Goal: Transaction & Acquisition: Download file/media

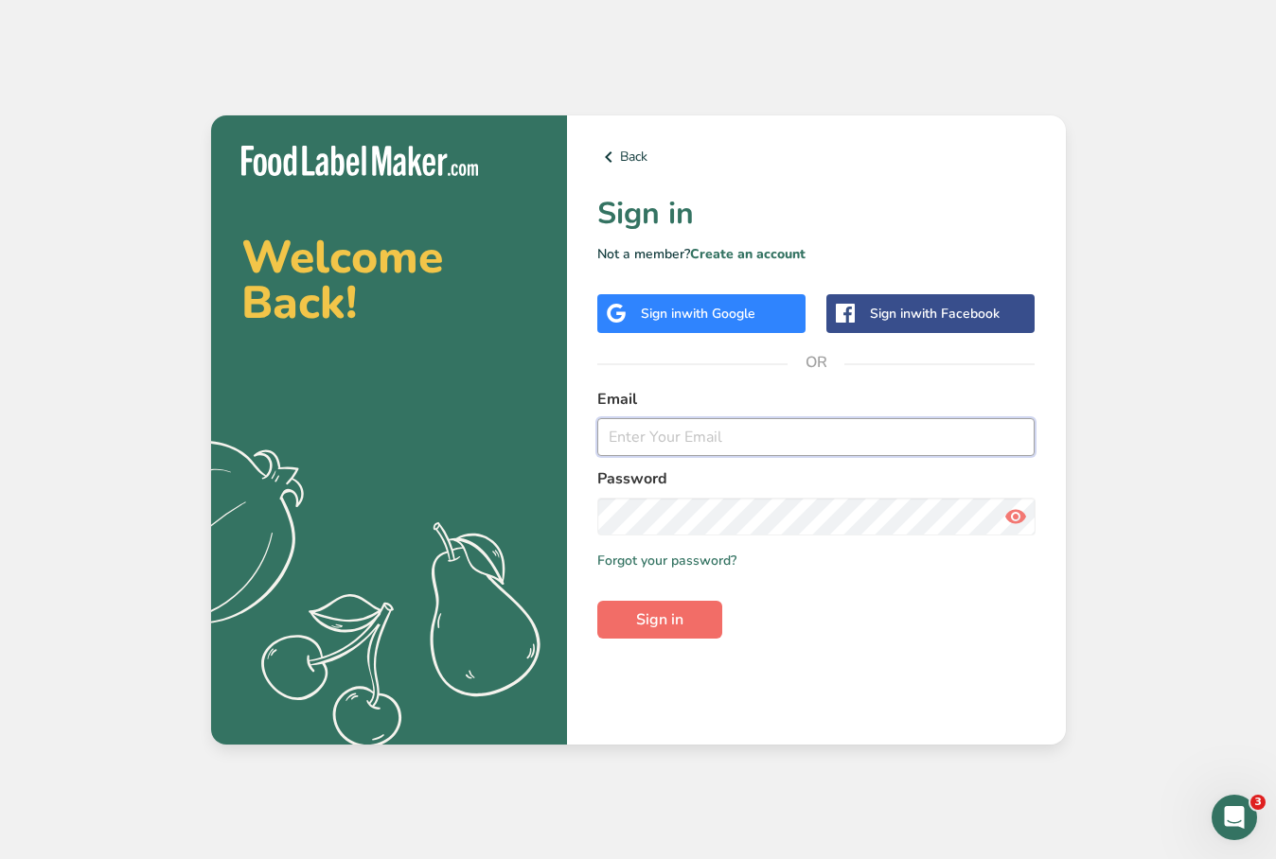
type input "[EMAIL_ADDRESS][DOMAIN_NAME]"
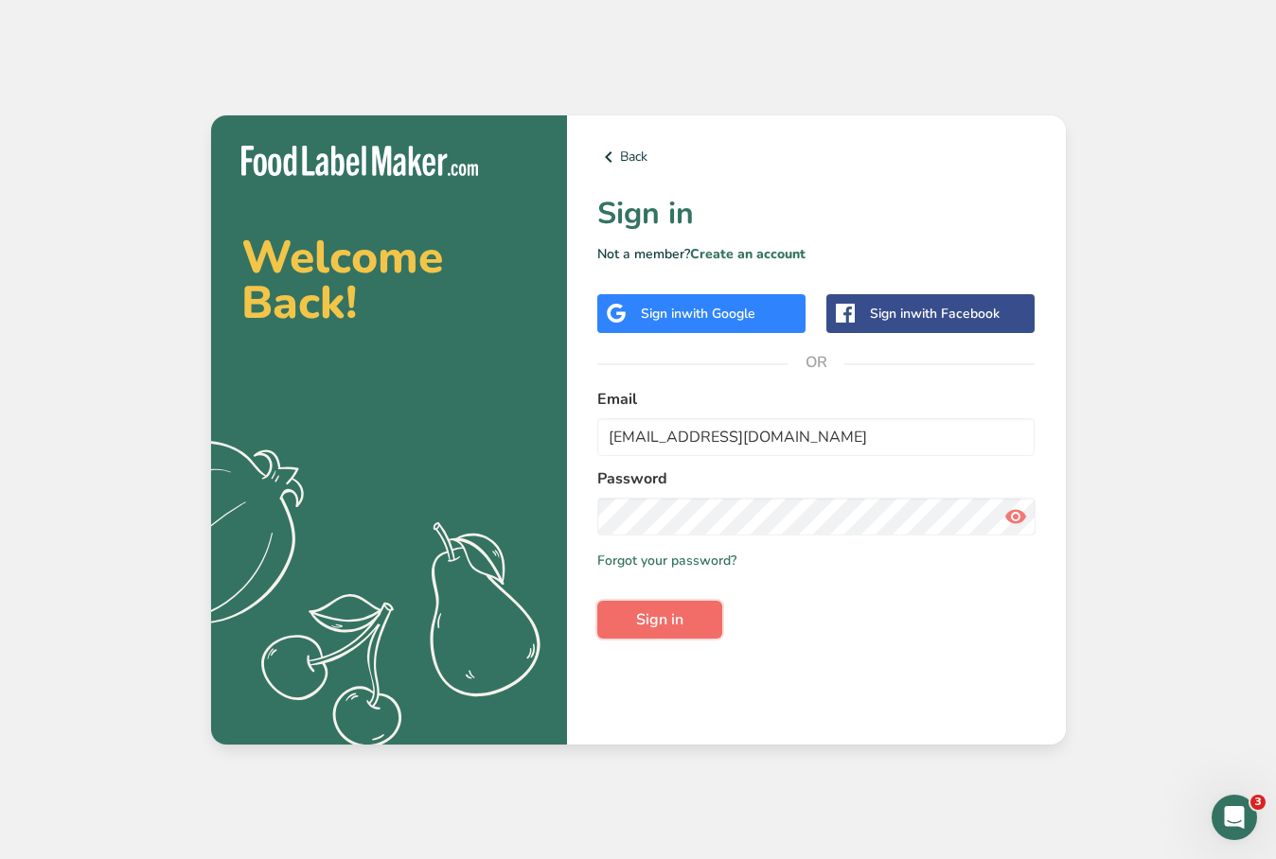
click at [626, 605] on button "Sign in" at bounding box center [659, 620] width 125 height 38
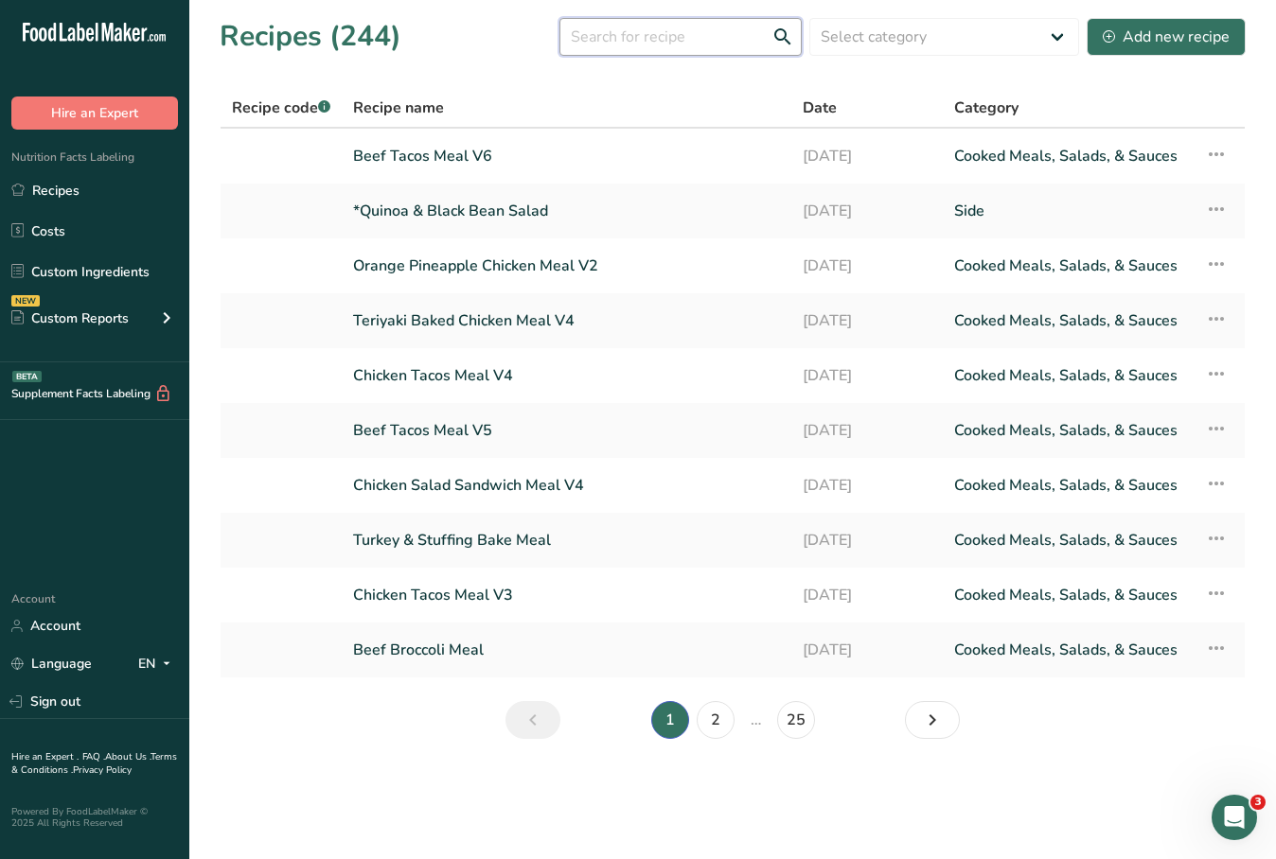
click at [735, 36] on input "text" at bounding box center [680, 37] width 242 height 38
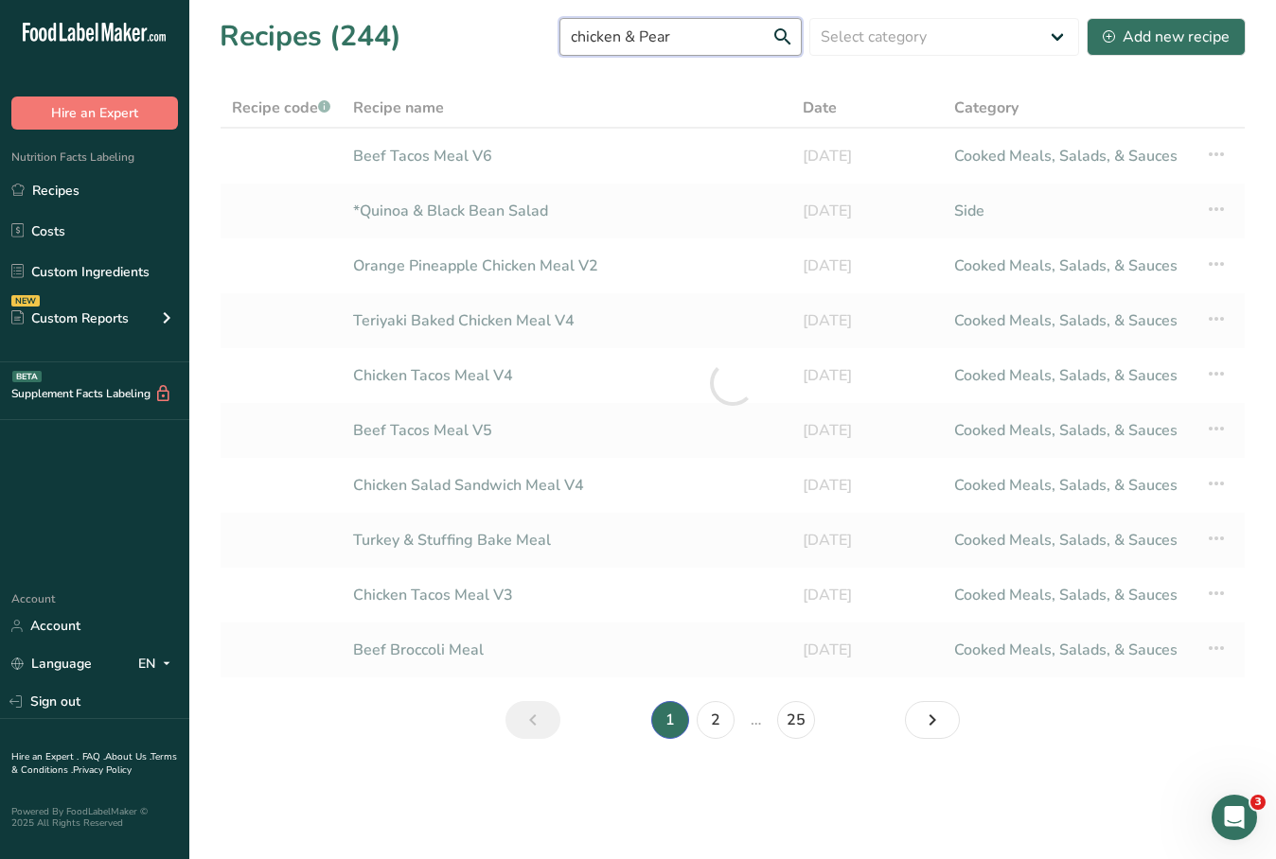
type input "chicken & Pear"
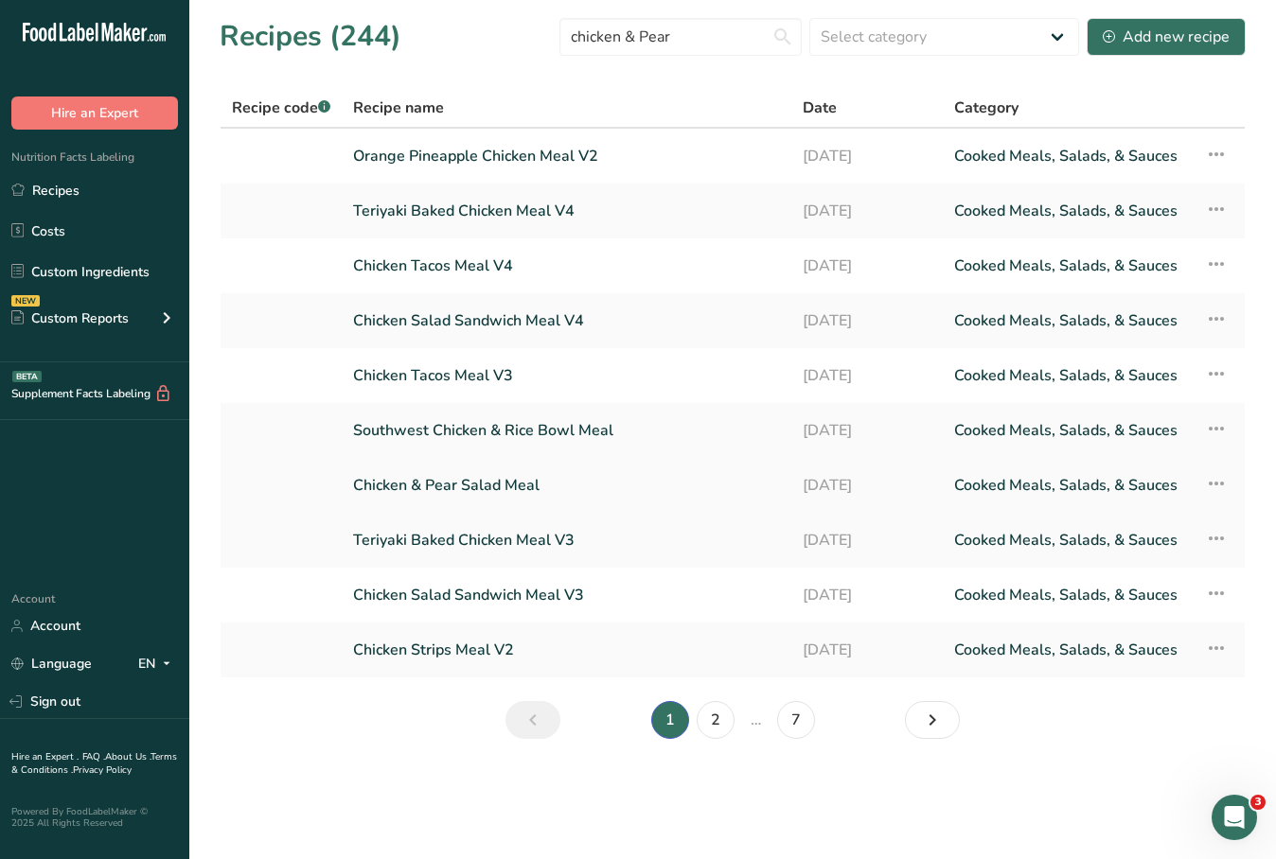
drag, startPoint x: 486, startPoint y: 515, endPoint x: 490, endPoint y: 505, distance: 10.2
click at [486, 515] on td "Teriyaki Baked Chicken Meal V3" at bounding box center [567, 540] width 450 height 55
click at [499, 485] on link "Chicken & Pear Salad Meal" at bounding box center [566, 486] width 427 height 40
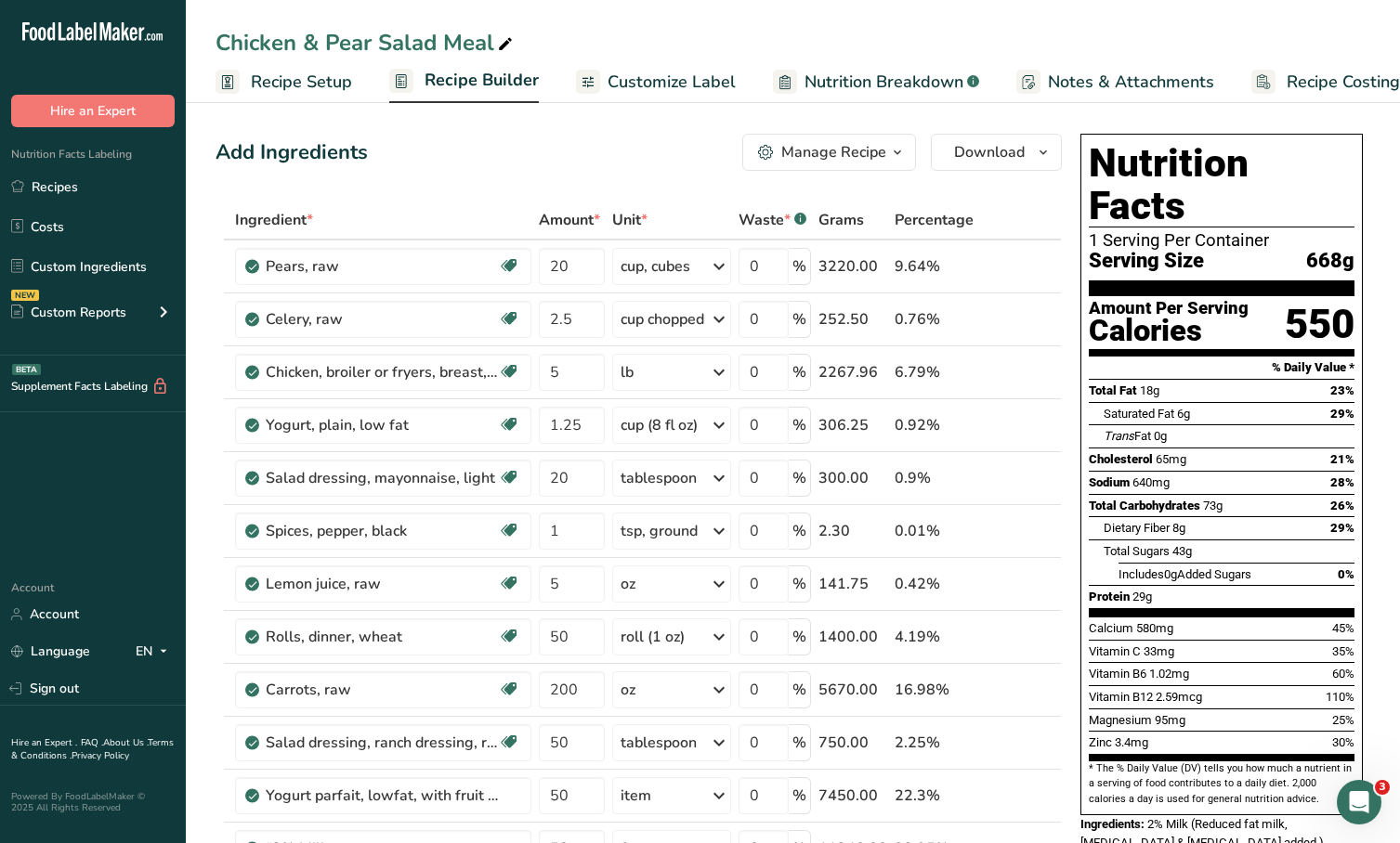
click at [484, 81] on span "Recipe Builder" at bounding box center [482, 80] width 114 height 26
click at [297, 83] on span "Recipe Setup" at bounding box center [272, 82] width 101 height 26
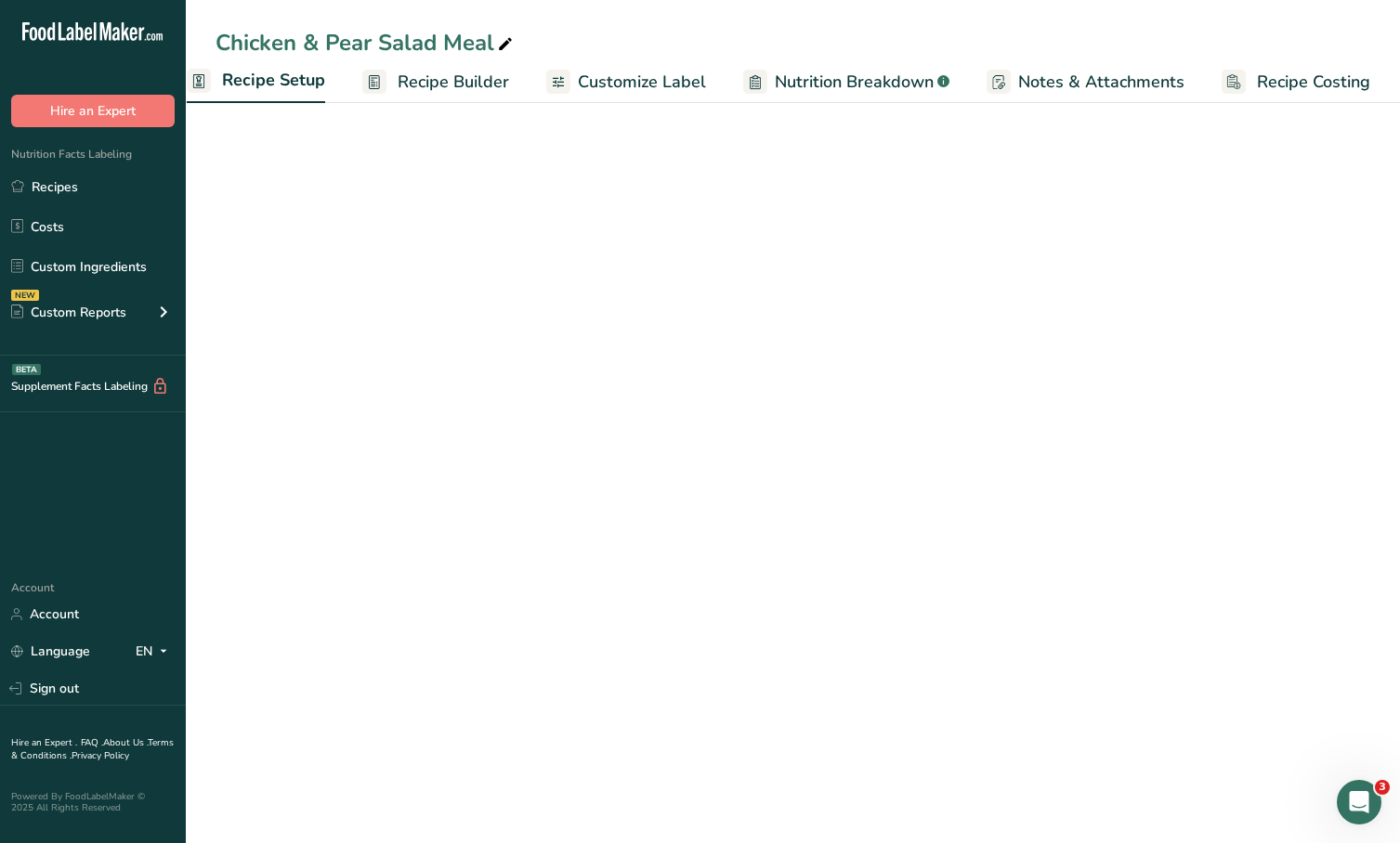
scroll to position [0, 7]
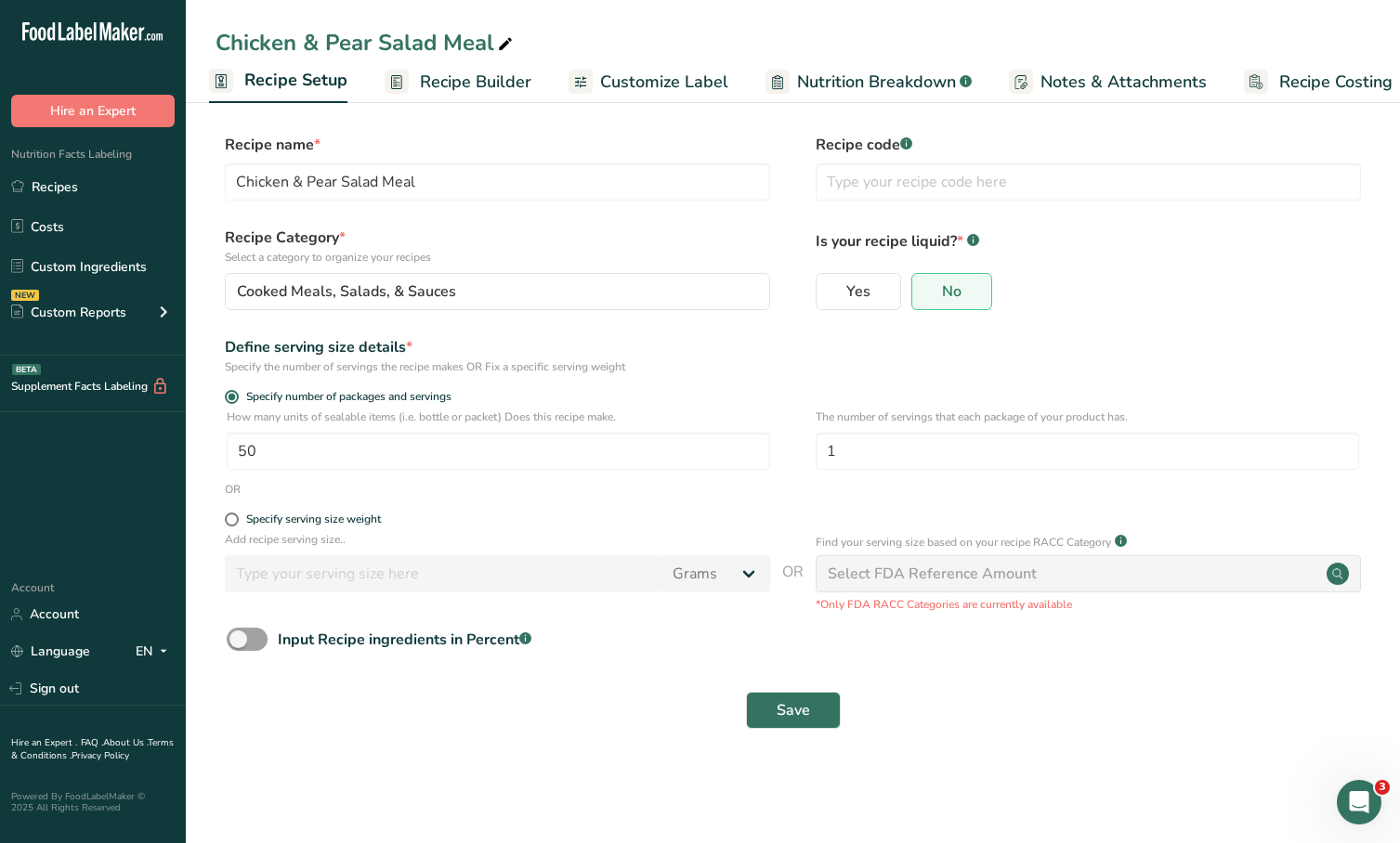
click at [426, 83] on span "Recipe Builder" at bounding box center [476, 82] width 112 height 26
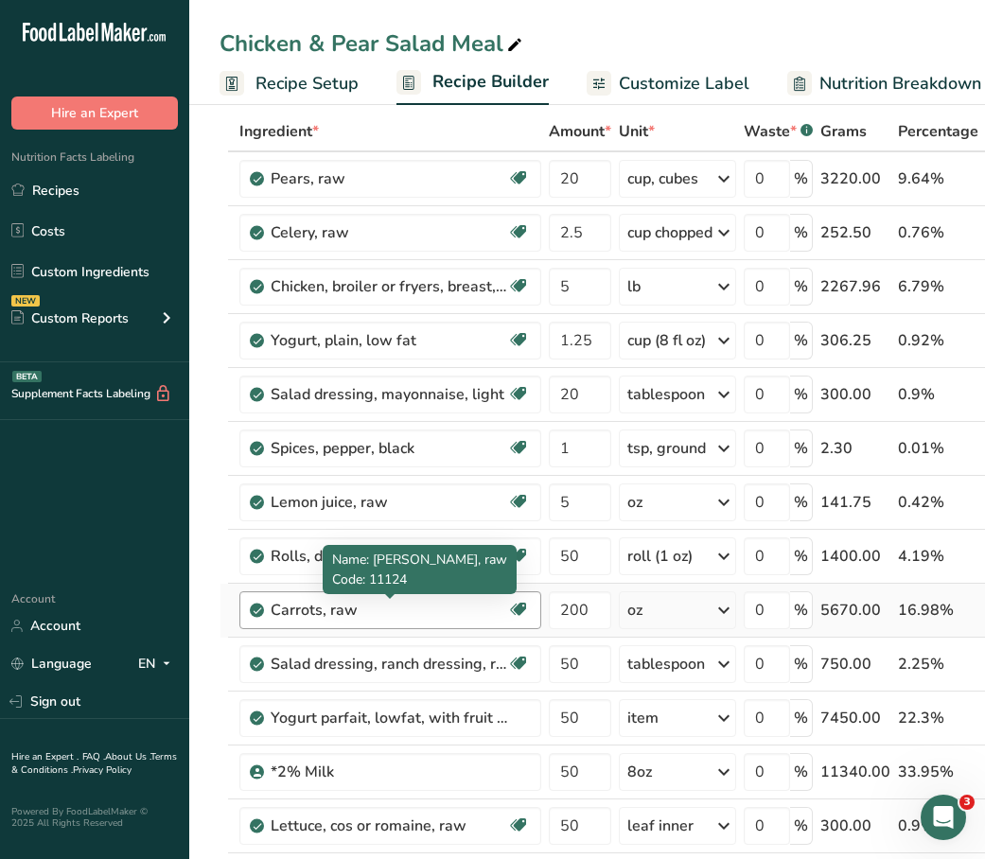
scroll to position [187, 0]
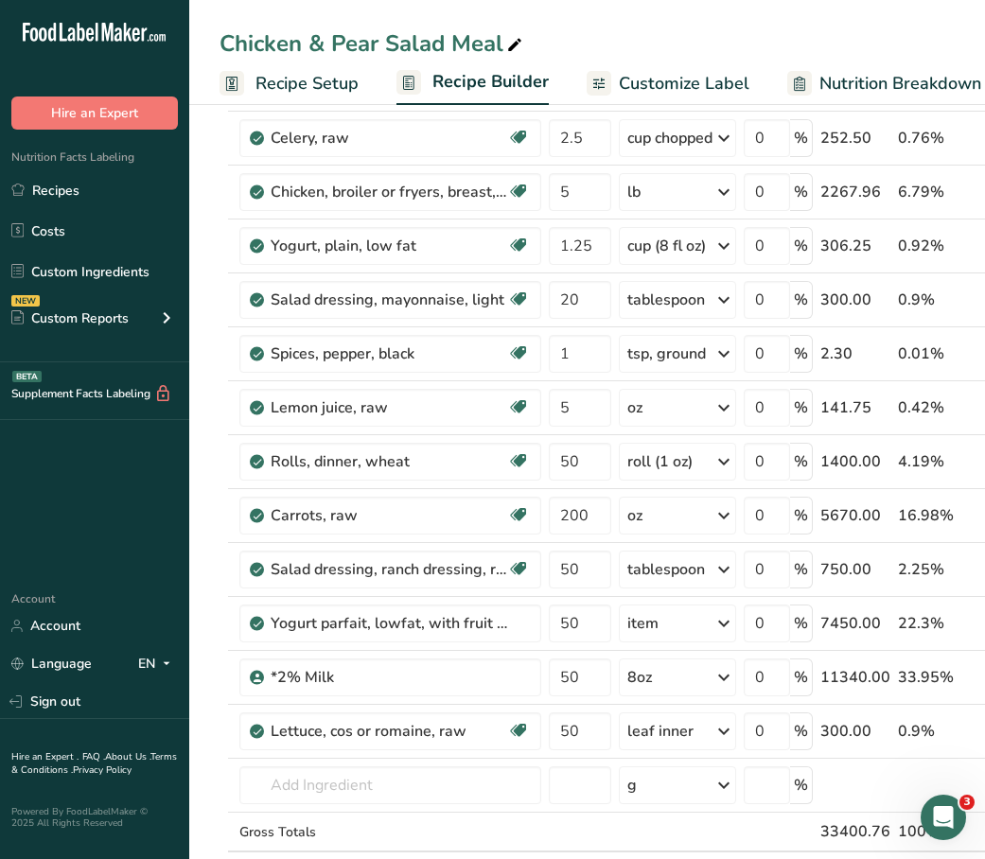
click at [617, 26] on div "Chicken & Pear Salad Meal" at bounding box center [587, 43] width 796 height 34
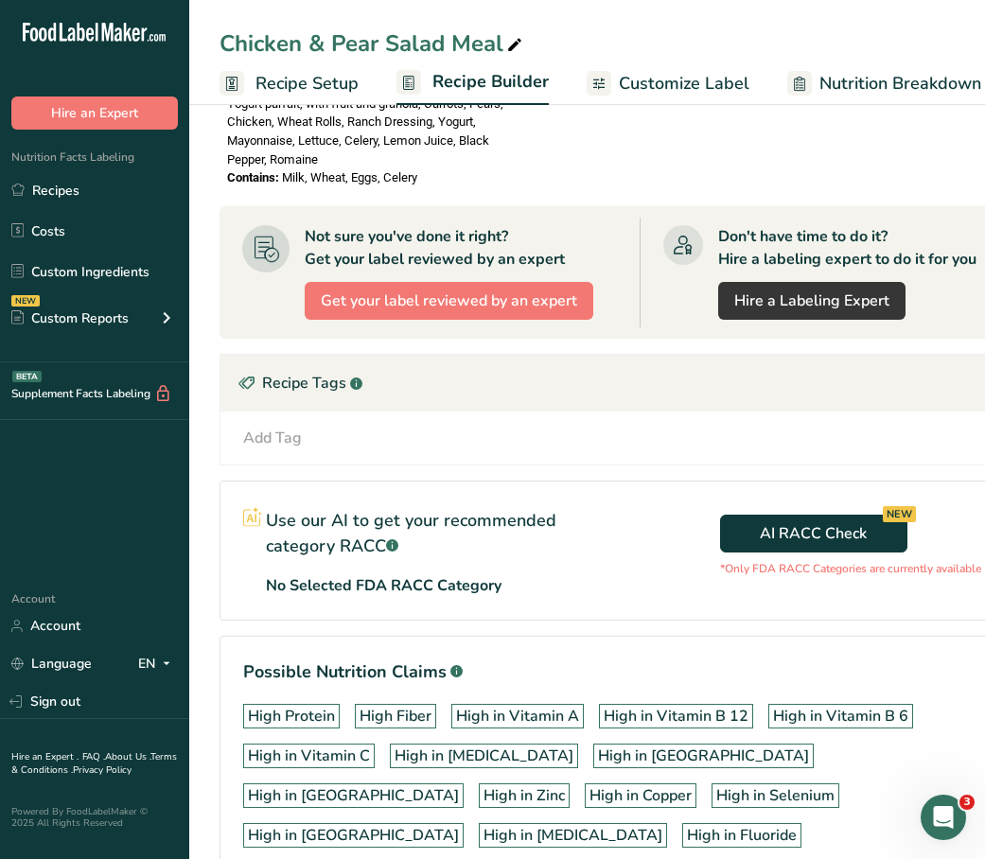
scroll to position [1863, 0]
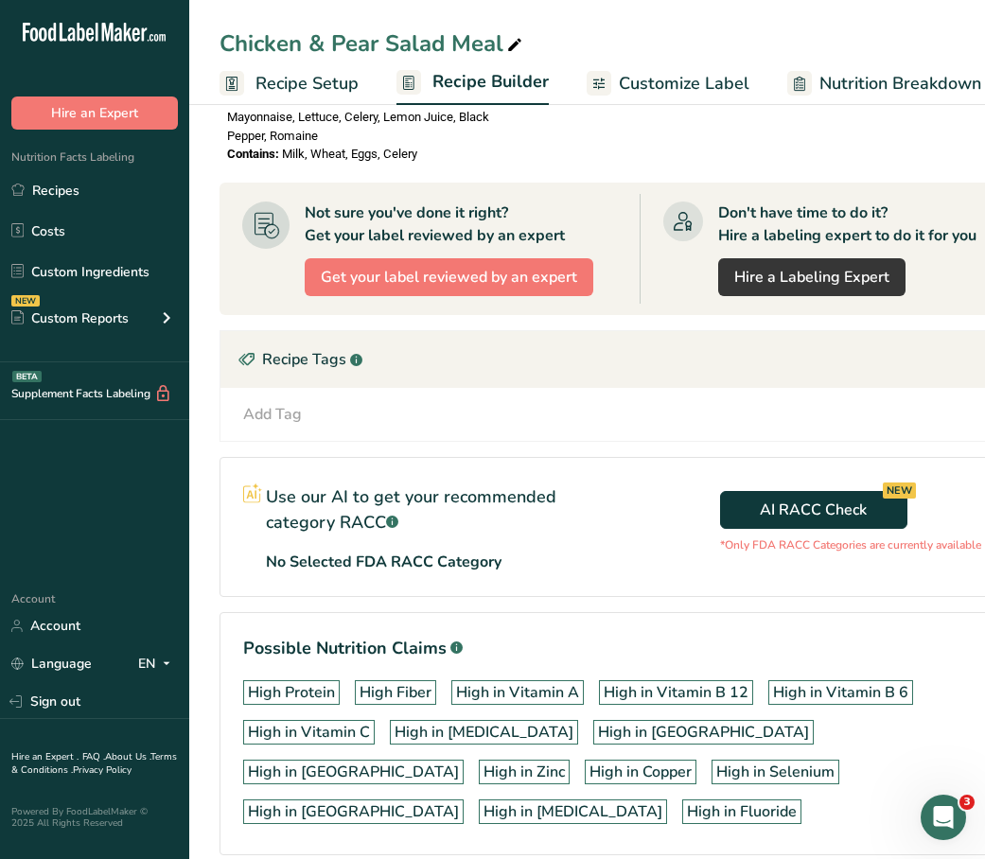
click at [594, 331] on div "Recipe Tags .a-a{fill:#347362;}.b-a{fill:#fff;}" at bounding box center [644, 359] width 847 height 57
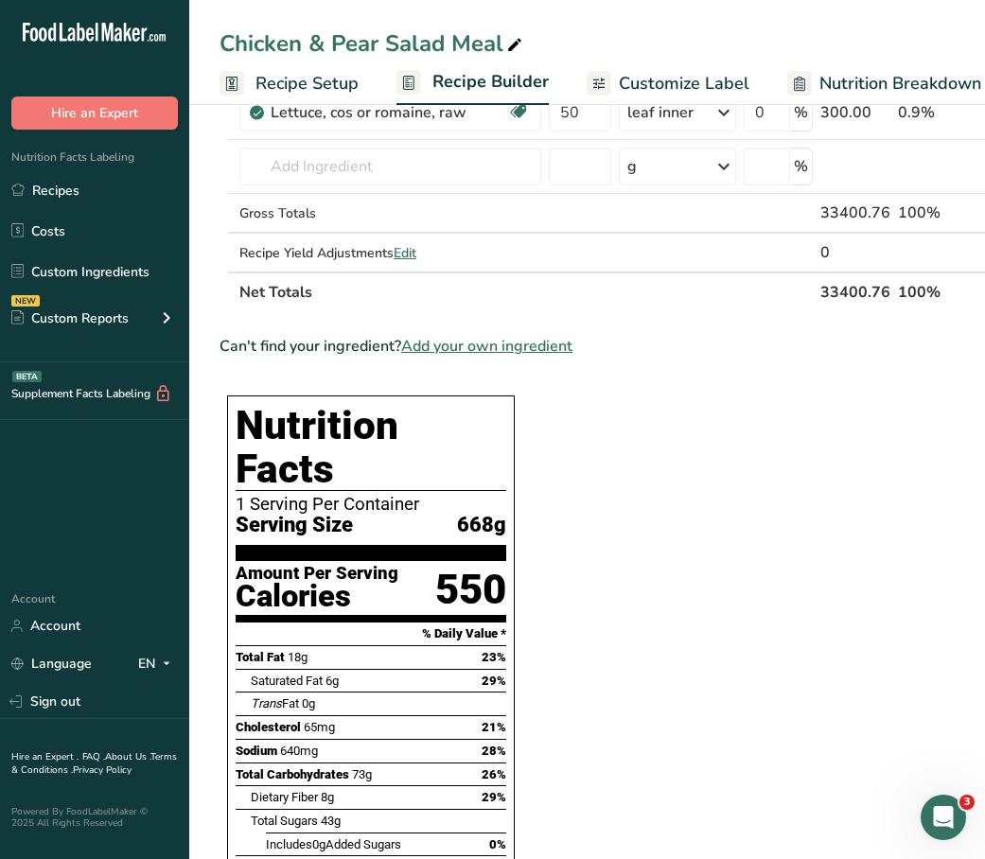
scroll to position [539, 0]
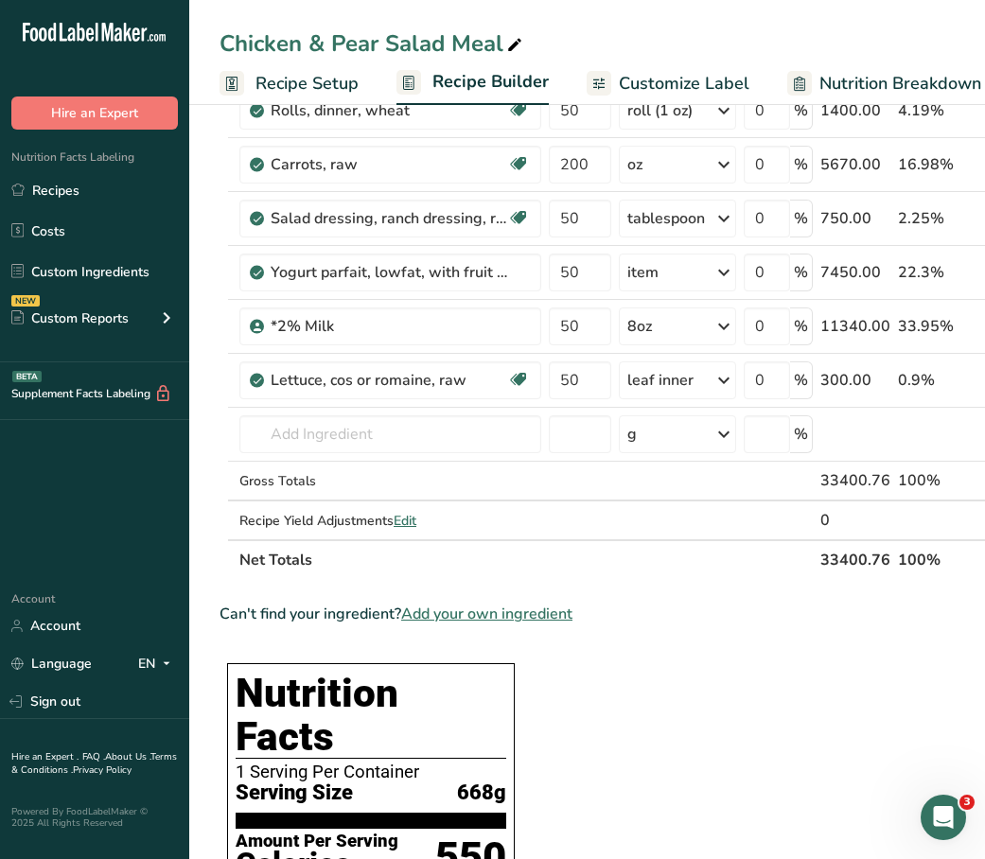
click at [654, 87] on span "Customize Label" at bounding box center [684, 84] width 131 height 26
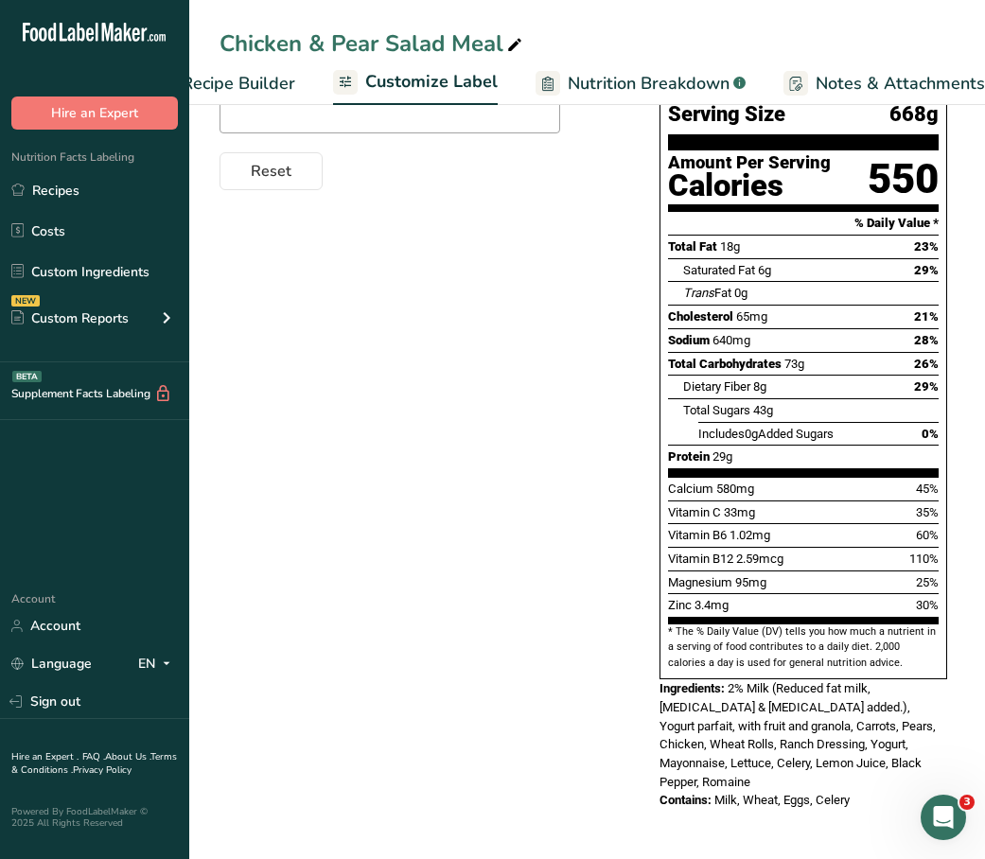
scroll to position [0, 369]
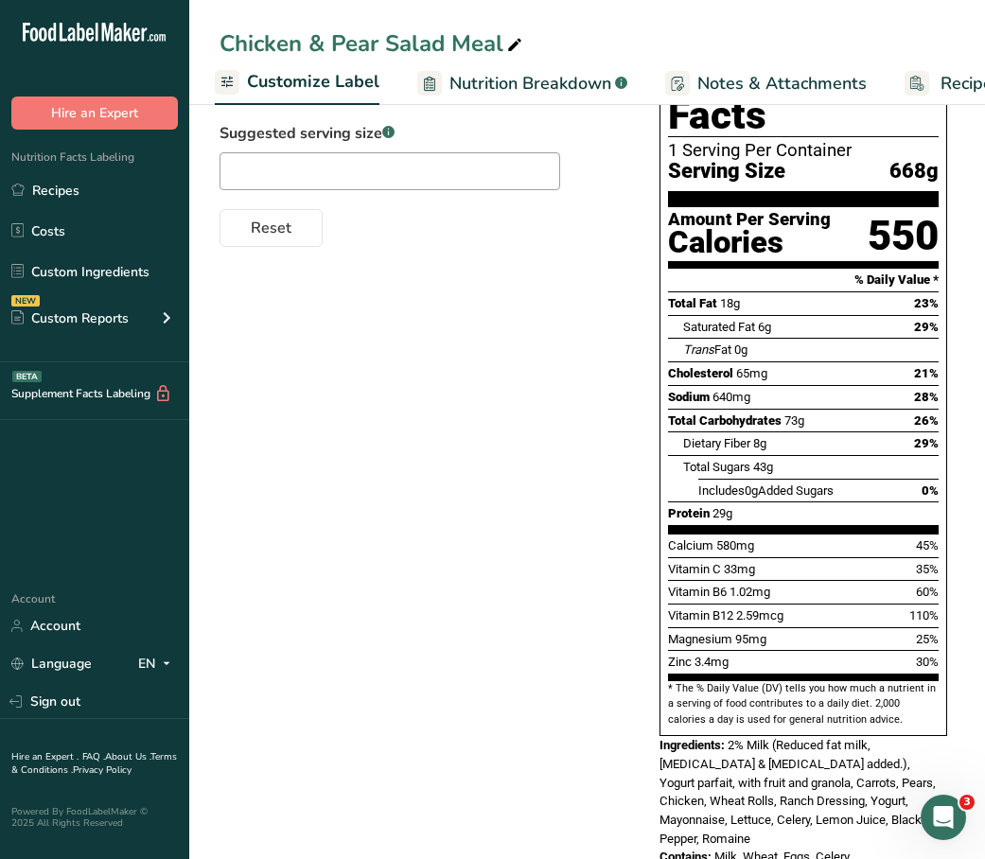
click at [426, 316] on div "Choose your label style Standard FDA label USA (FDA) Standard FDA label Tabular…" at bounding box center [587, 454] width 735 height 863
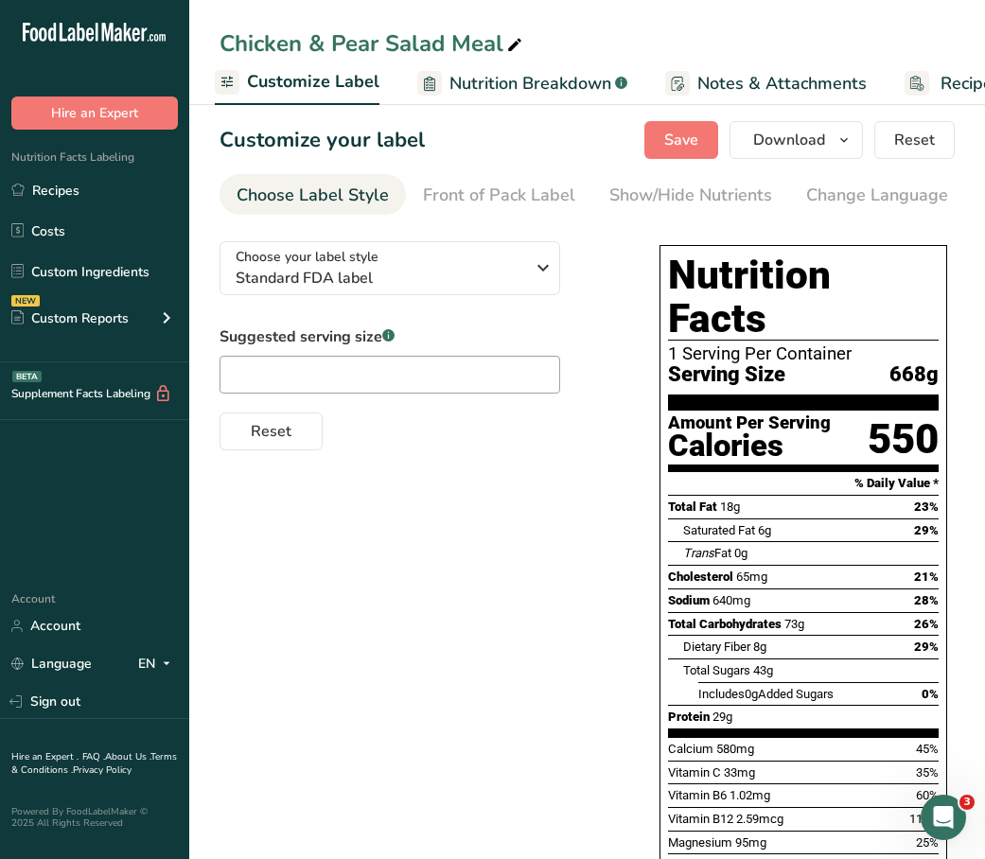
scroll to position [0, 0]
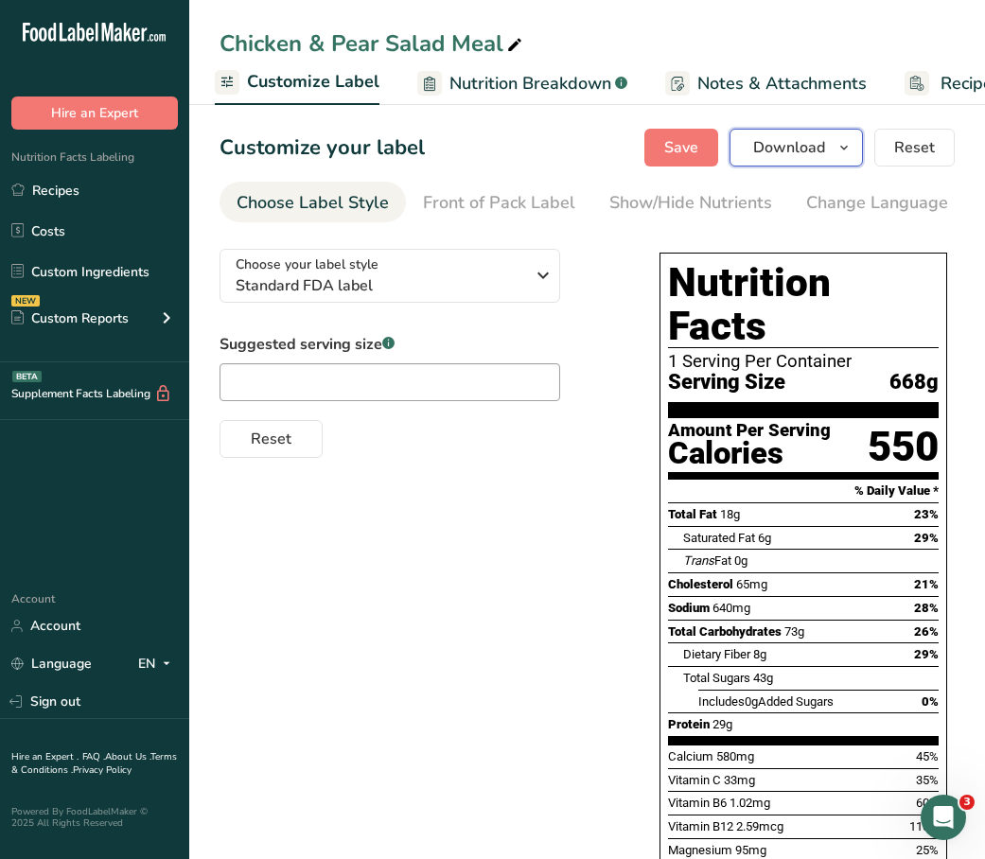
click at [785, 153] on span "Download" at bounding box center [789, 147] width 72 height 23
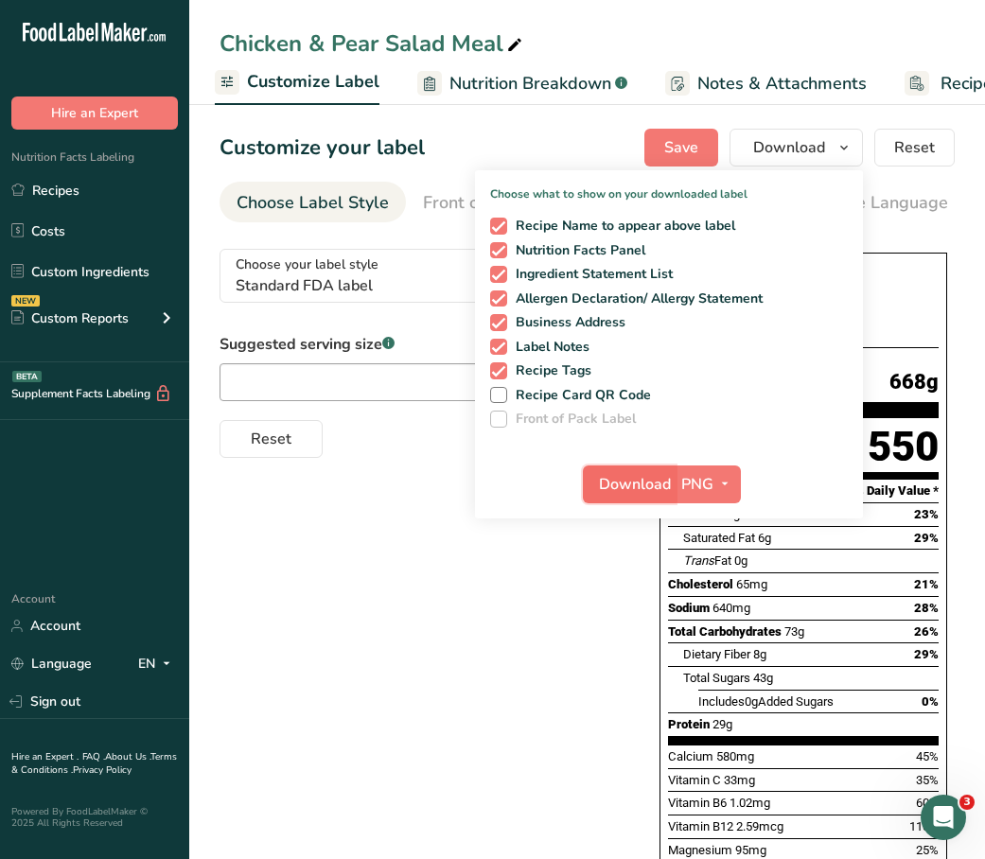
click at [628, 489] on span "Download" at bounding box center [635, 484] width 72 height 23
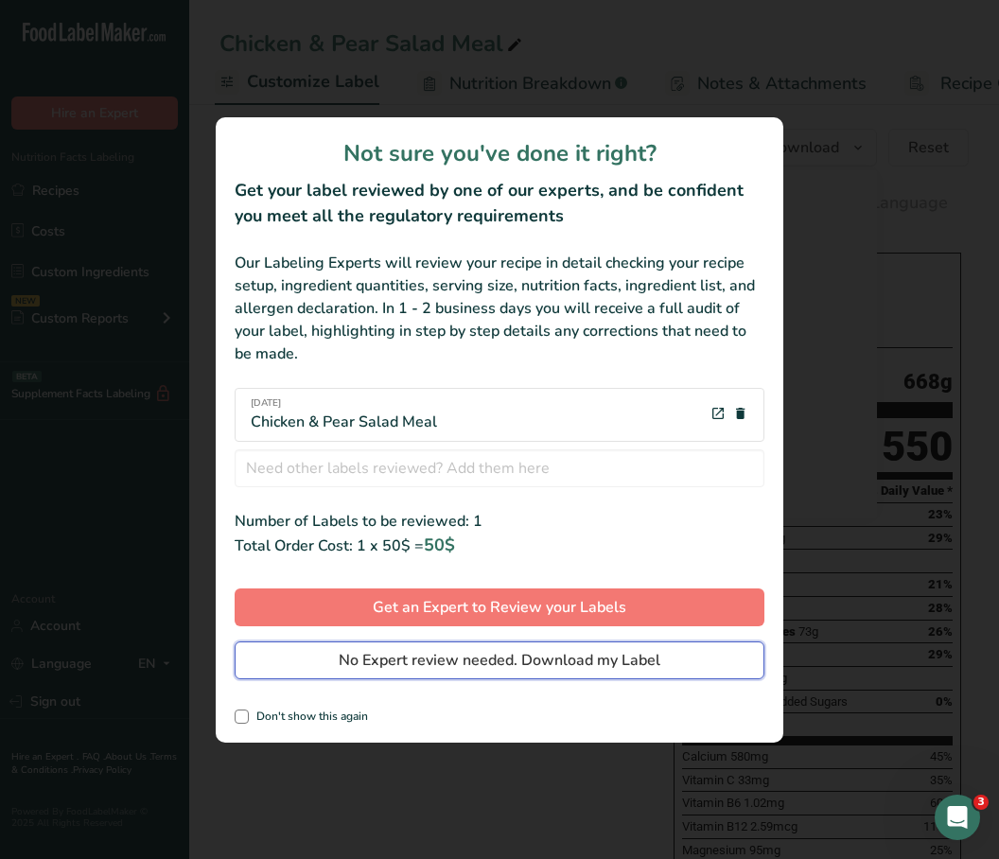
click at [478, 666] on span "No Expert review needed. Download my Label" at bounding box center [500, 660] width 322 height 23
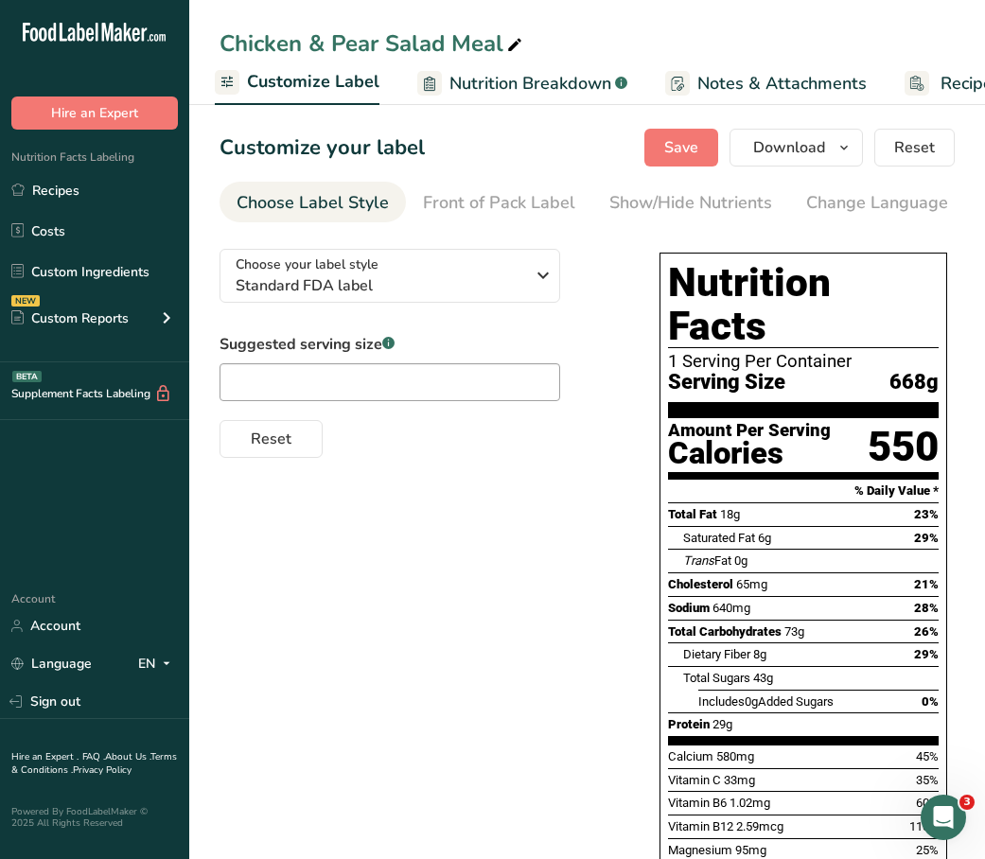
click at [311, 21] on div "Chicken & Pear Salad Meal Recipe Setup Recipe Builder Customize Label Nutrition…" at bounding box center [587, 52] width 796 height 105
click at [62, 191] on link "Recipes" at bounding box center [94, 190] width 189 height 36
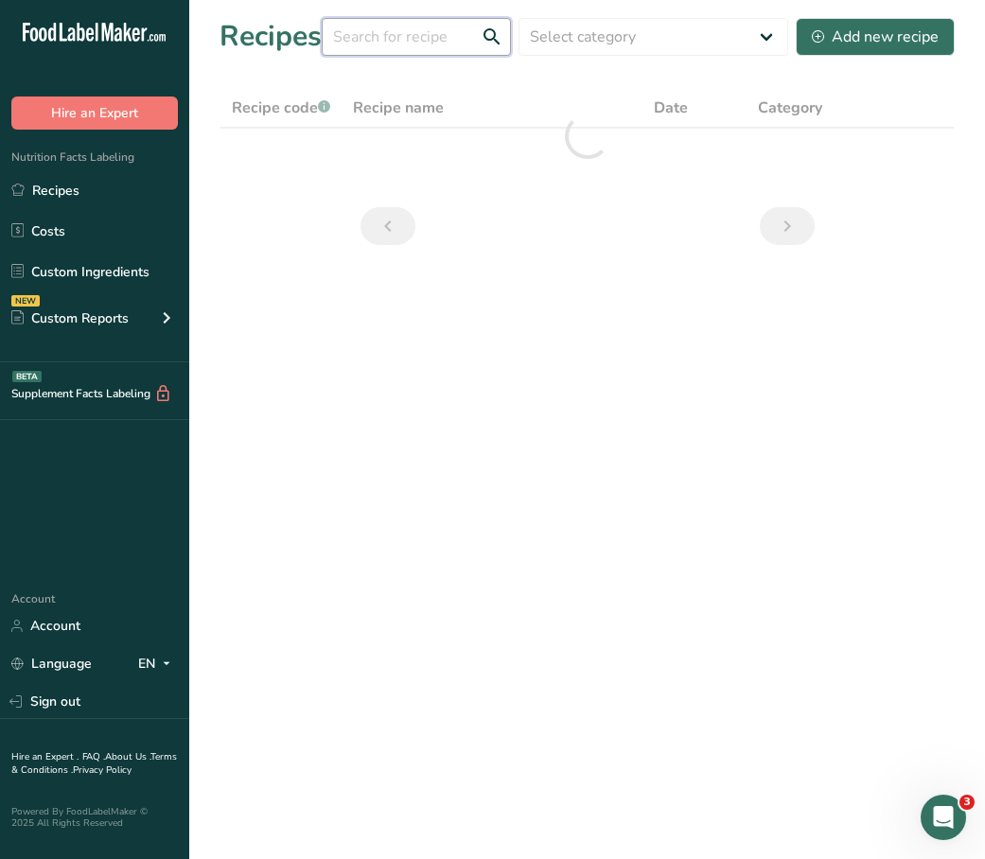
click at [450, 35] on input "text" at bounding box center [416, 37] width 189 height 38
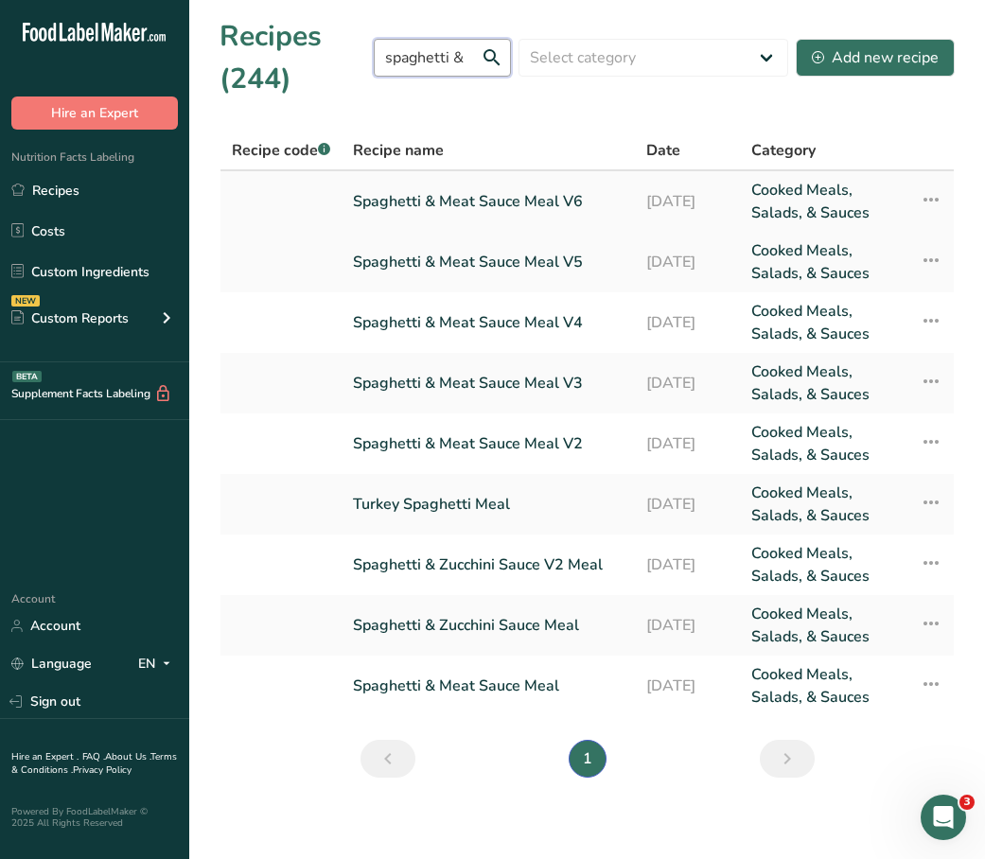
type input "spaghetti &"
click at [482, 197] on link "Spaghetti & Meat Sauce Meal V6" at bounding box center [488, 201] width 271 height 45
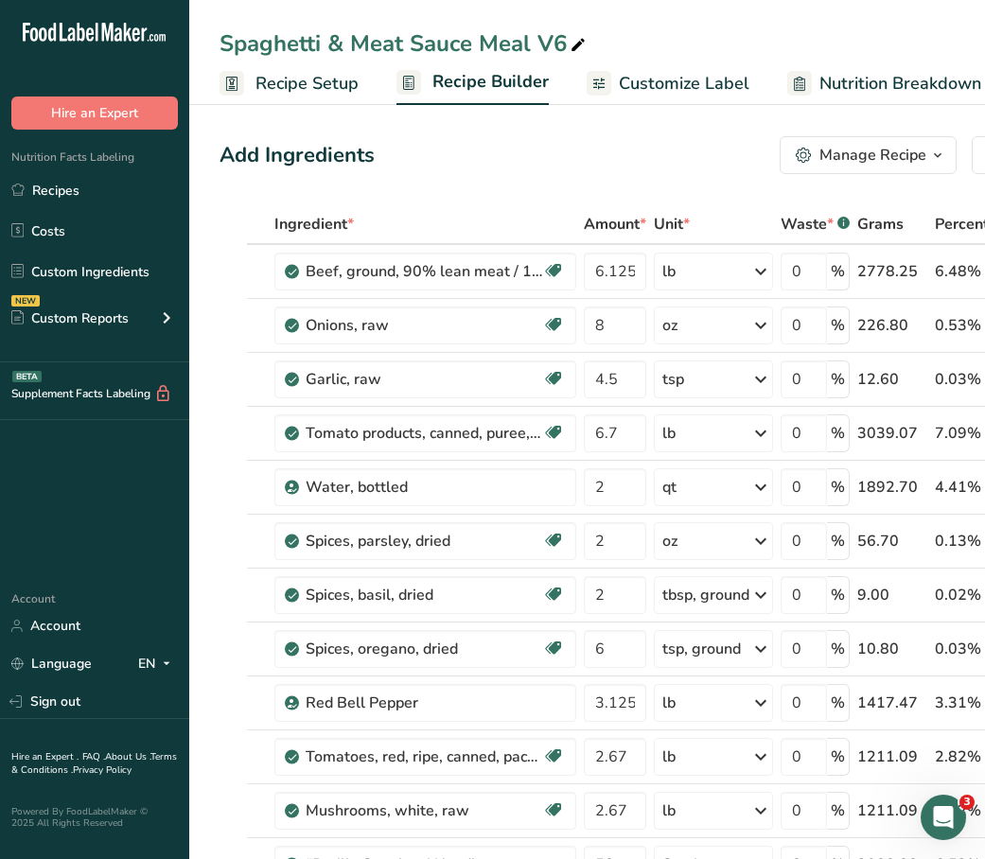
click at [90, 186] on link "Recipes" at bounding box center [94, 190] width 189 height 36
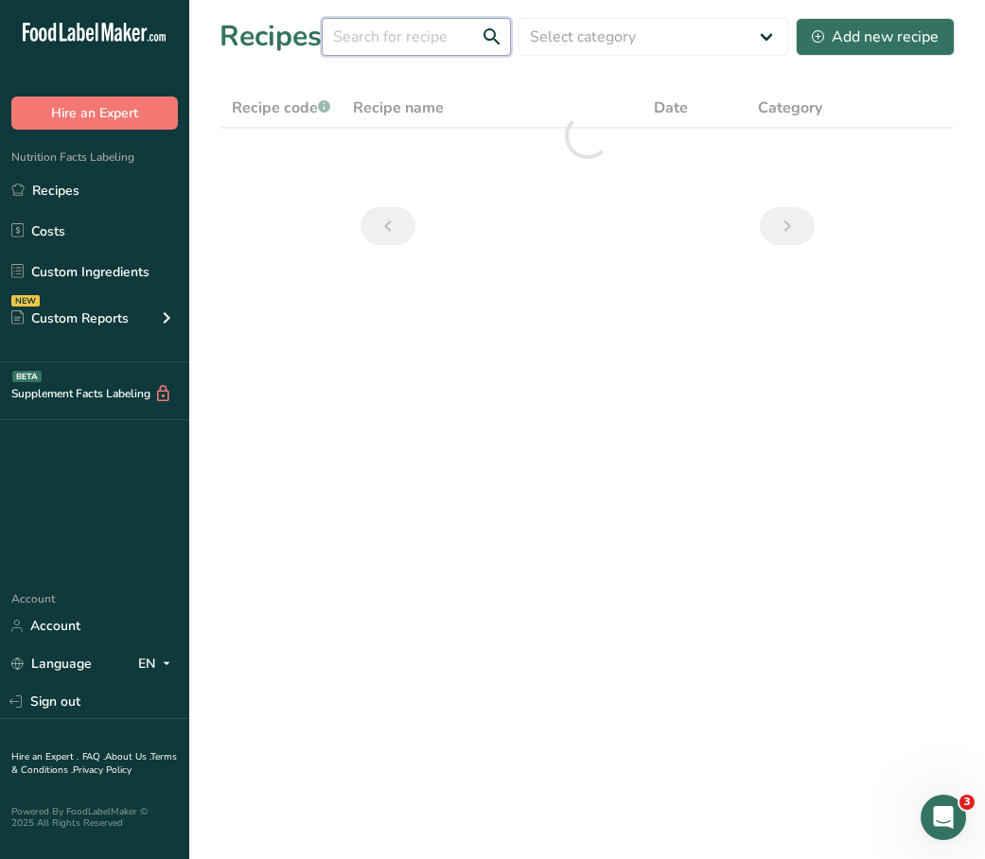
click at [430, 43] on input "text" at bounding box center [416, 37] width 189 height 38
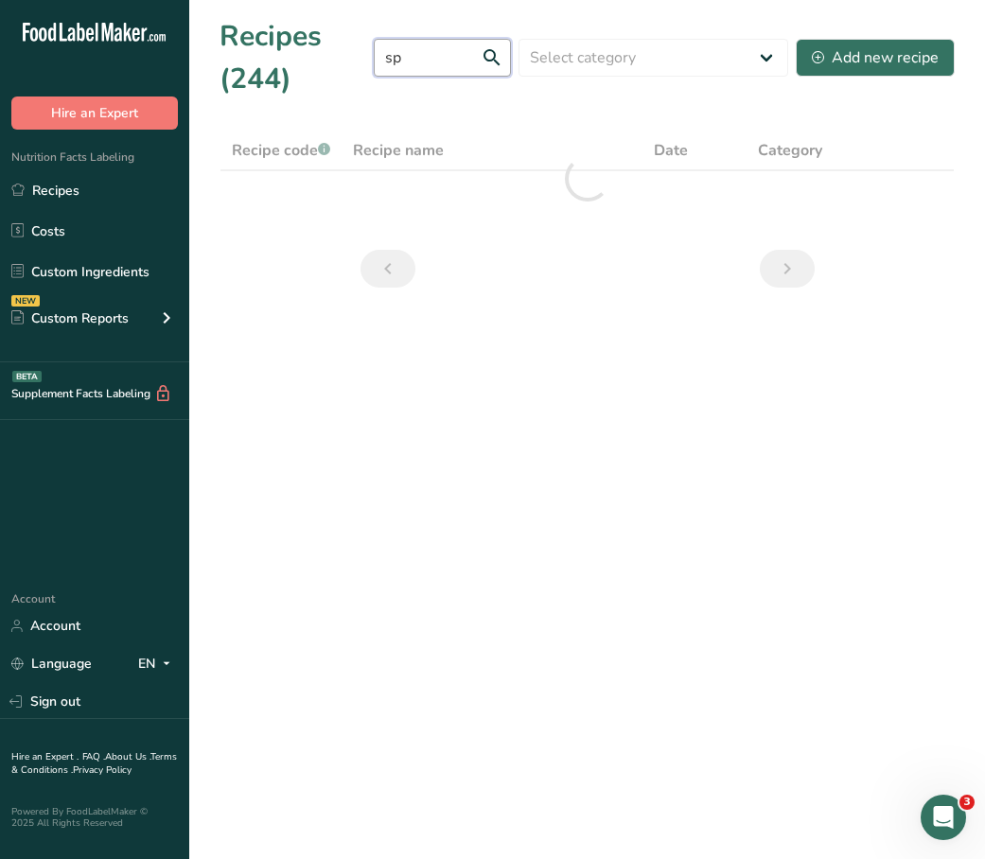
type input "s"
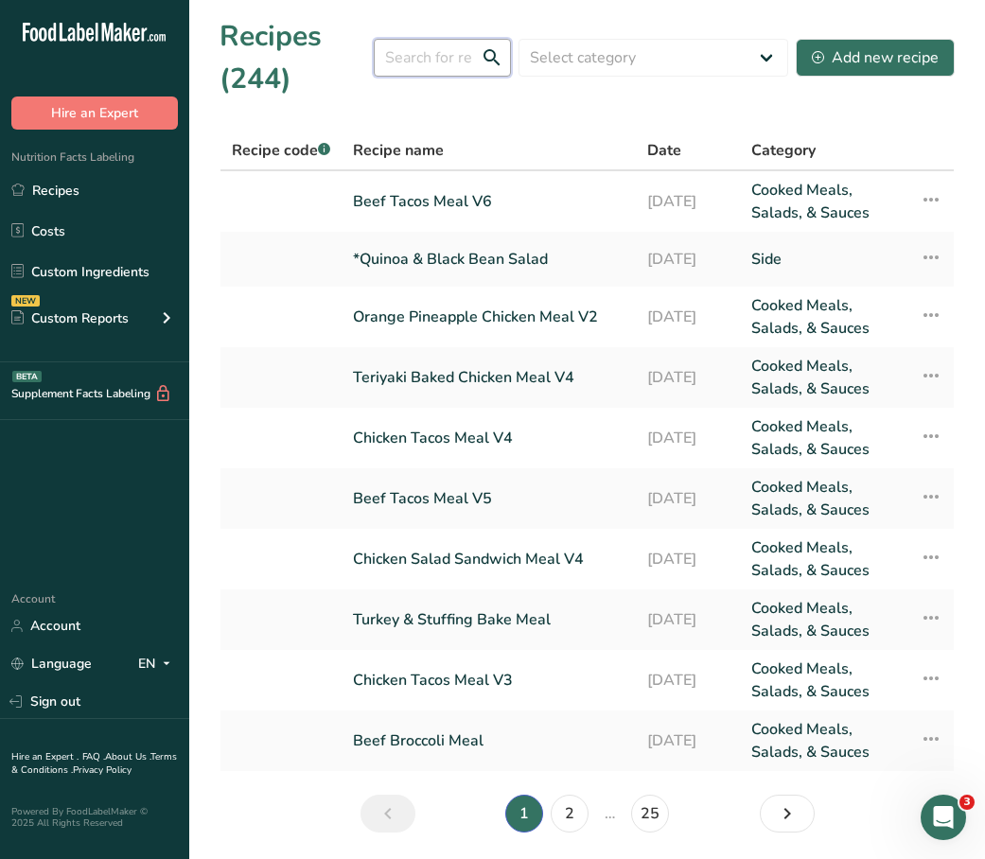
click at [393, 64] on input "text" at bounding box center [442, 58] width 137 height 38
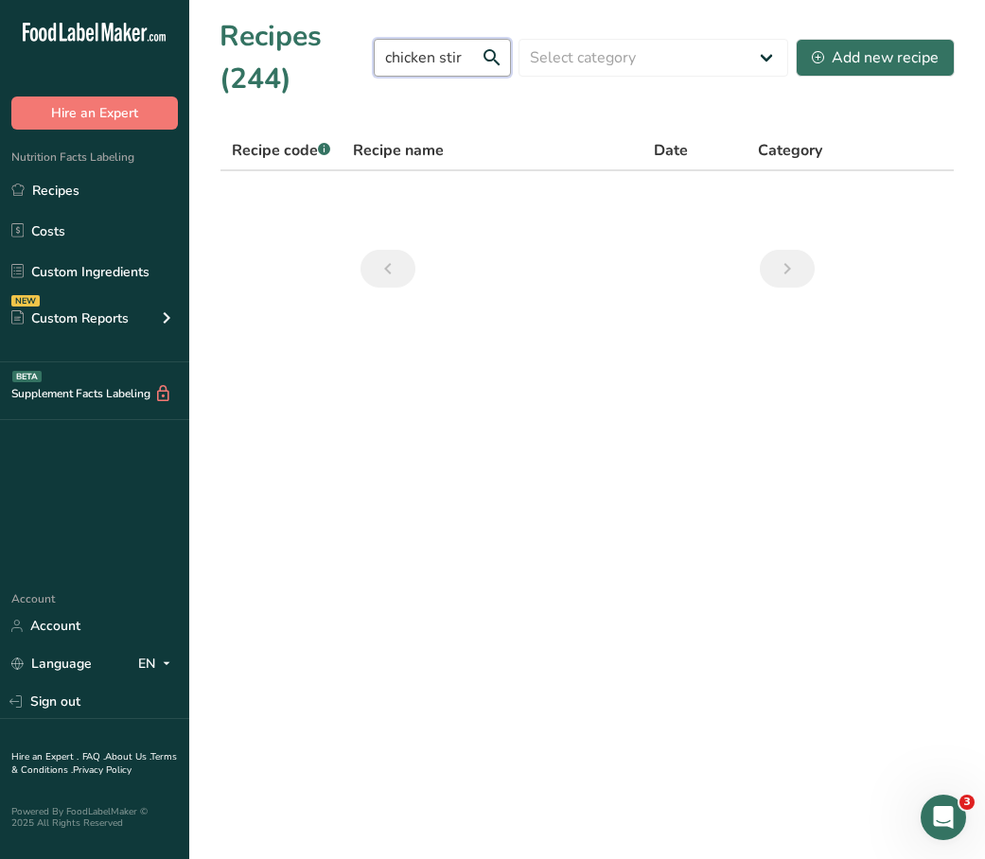
type input "chicken stir"
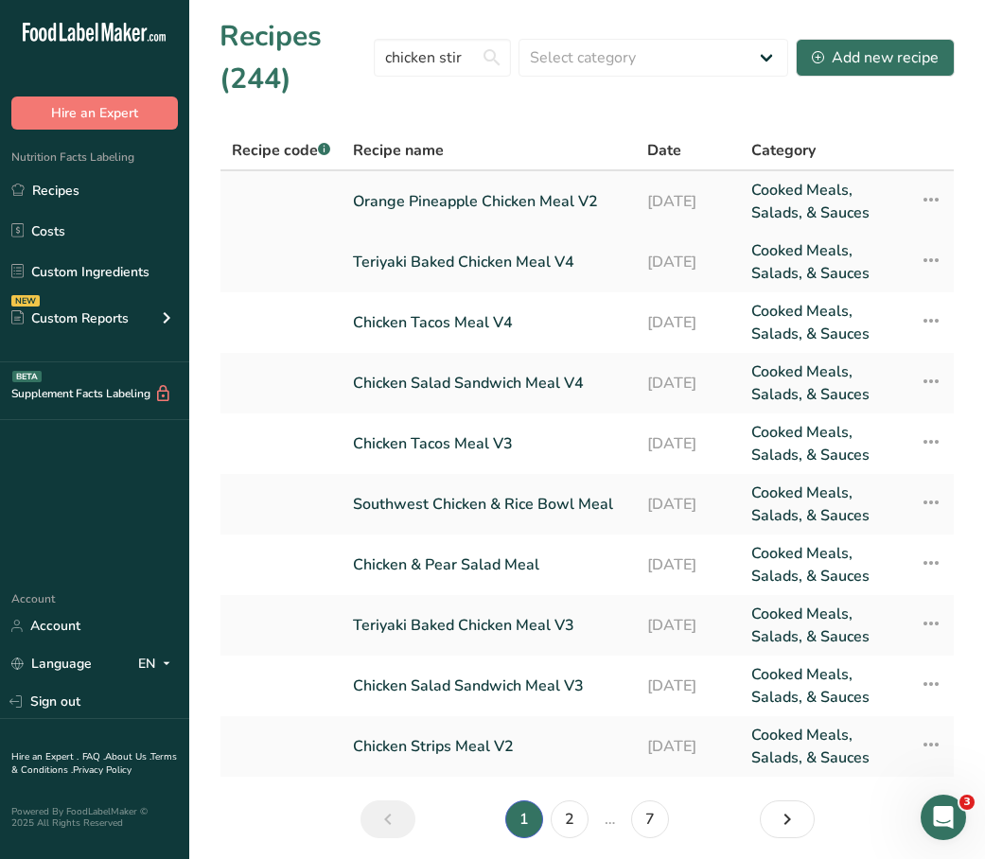
click at [441, 201] on link "Orange Pineapple Chicken Meal V2" at bounding box center [489, 201] width 272 height 45
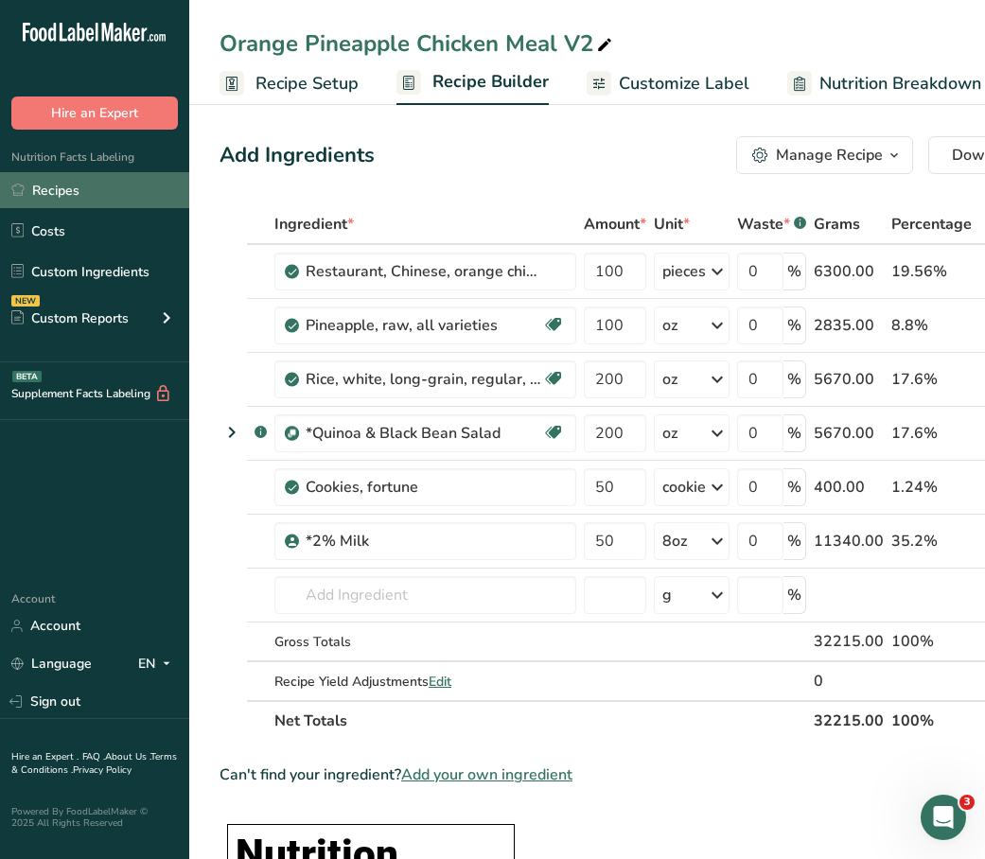
click at [77, 187] on link "Recipes" at bounding box center [94, 190] width 189 height 36
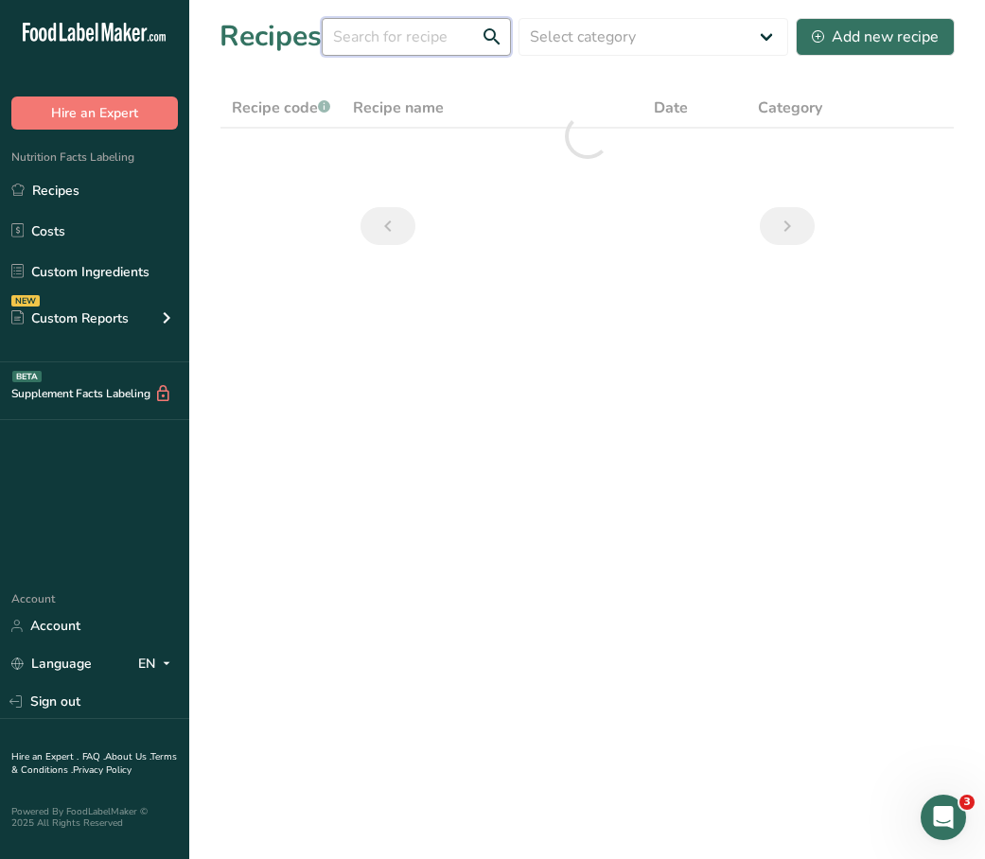
click at [419, 37] on input "text" at bounding box center [416, 37] width 189 height 38
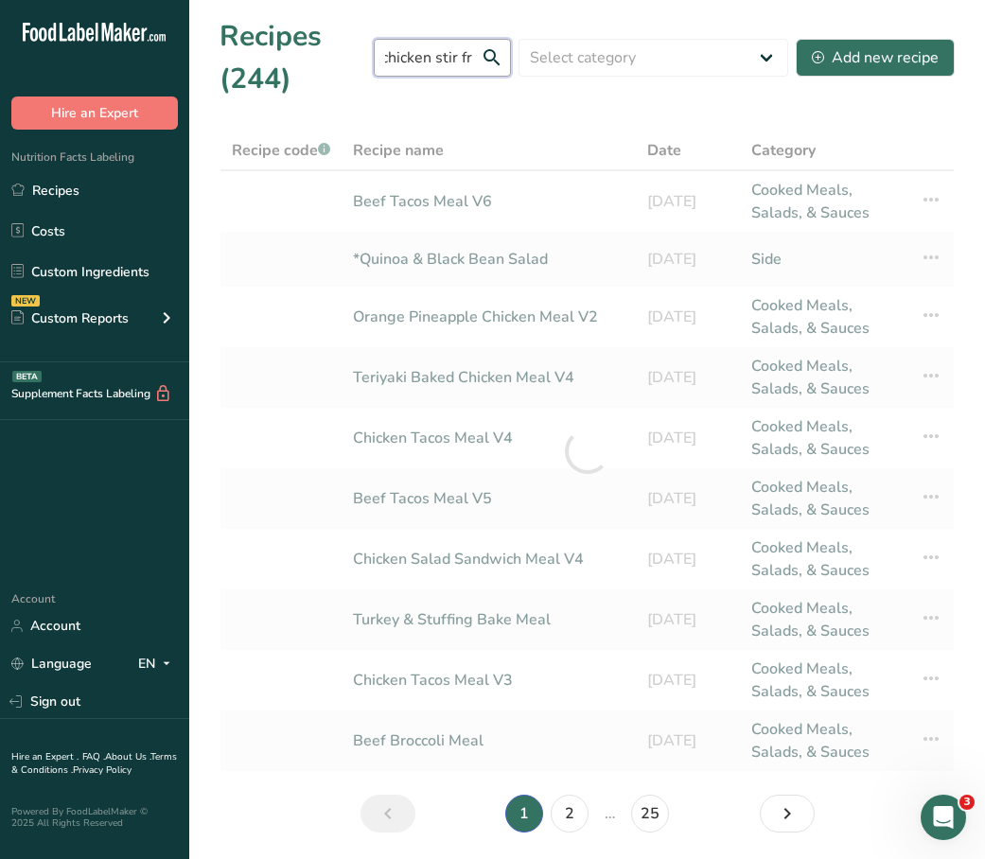
scroll to position [0, 12]
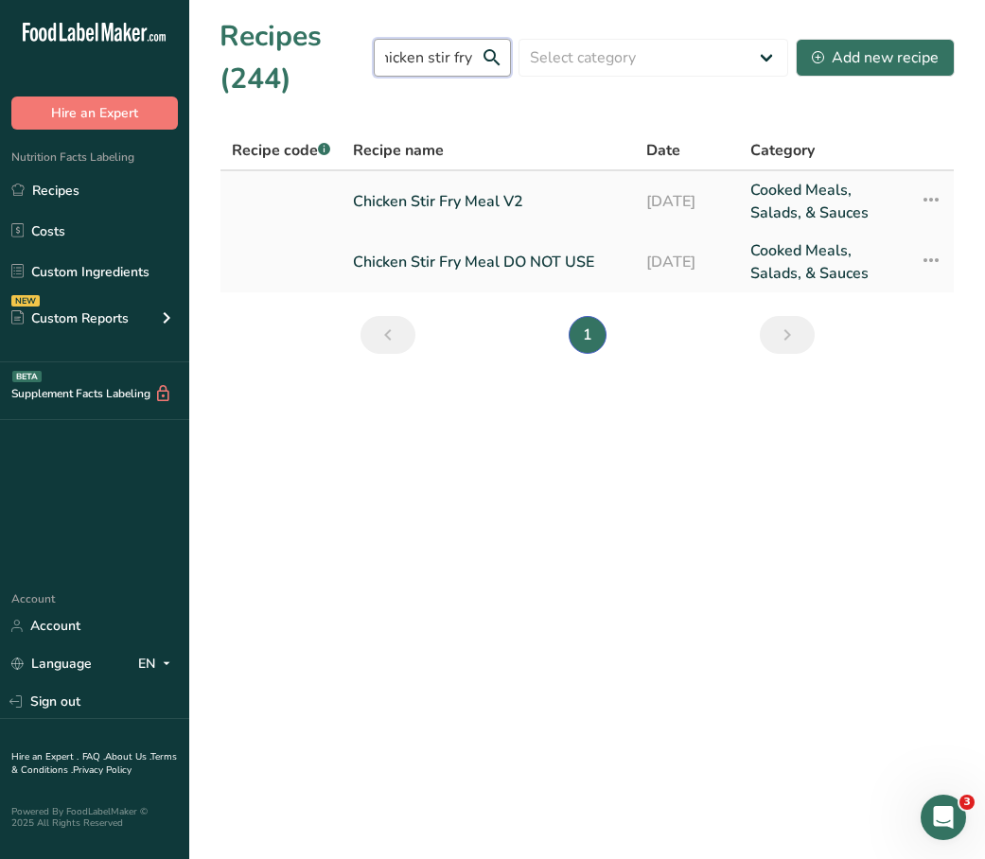
type input "chicken stir fry"
click at [487, 203] on link "Chicken Stir Fry Meal V2" at bounding box center [488, 201] width 271 height 45
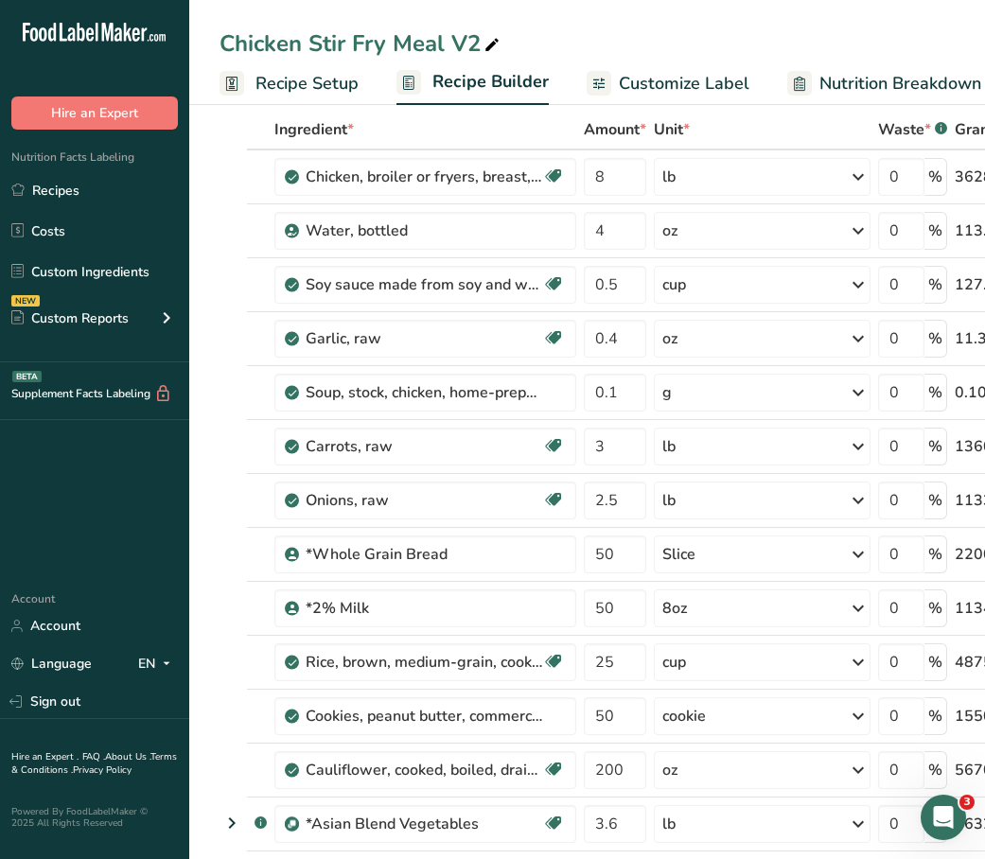
click at [220, 660] on table "Ingredient * Amount * Unit * Waste * .a-a{fill:#347362;}.b-a{fill:#fff;} Grams …" at bounding box center [711, 648] width 983 height 1076
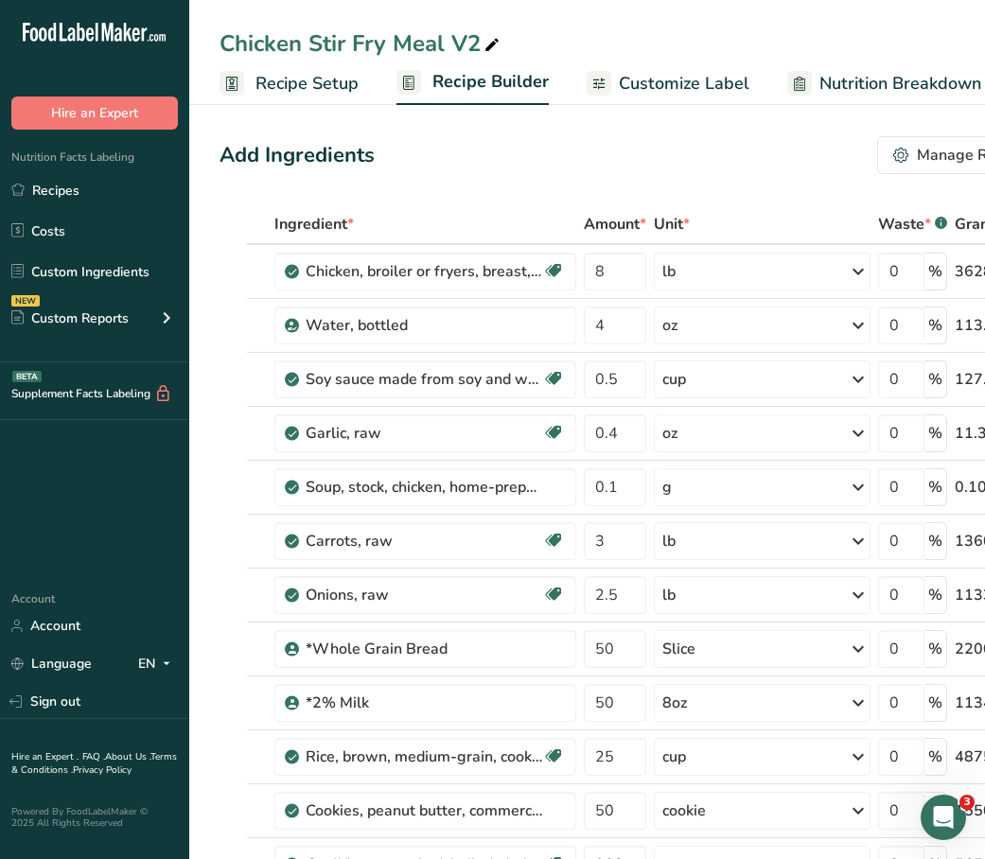
click at [644, 66] on link "Customize Label" at bounding box center [668, 83] width 163 height 43
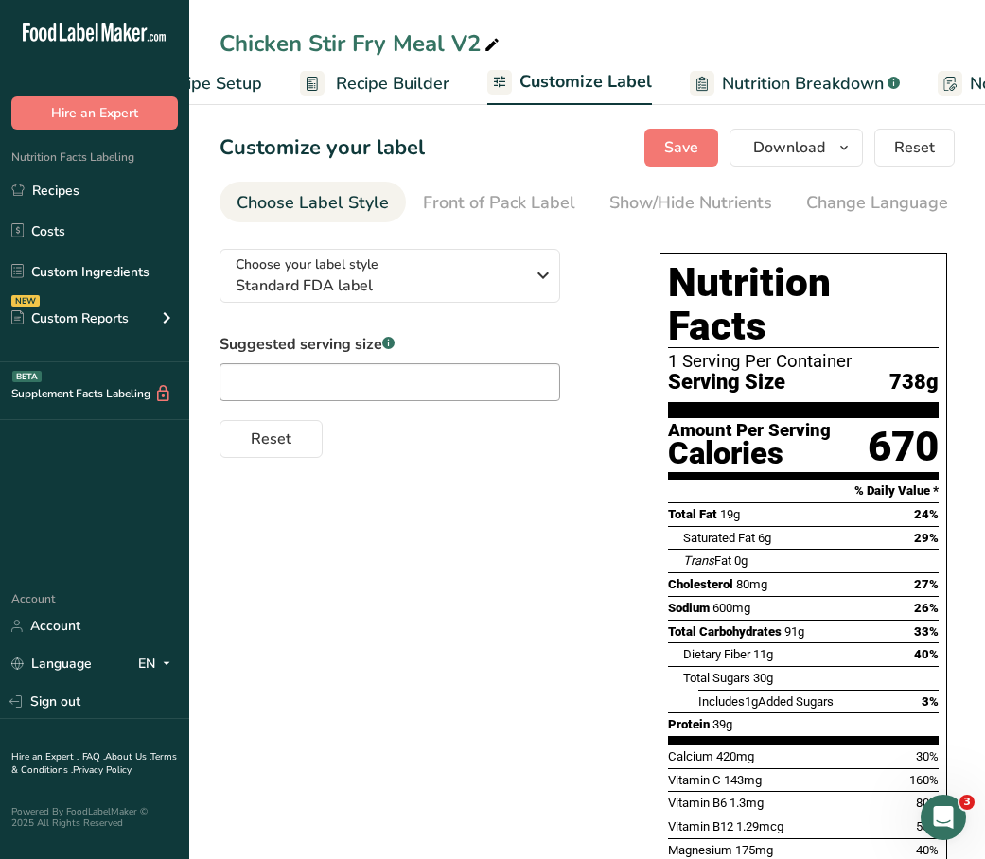
scroll to position [0, 369]
